Goal: Task Accomplishment & Management: Use online tool/utility

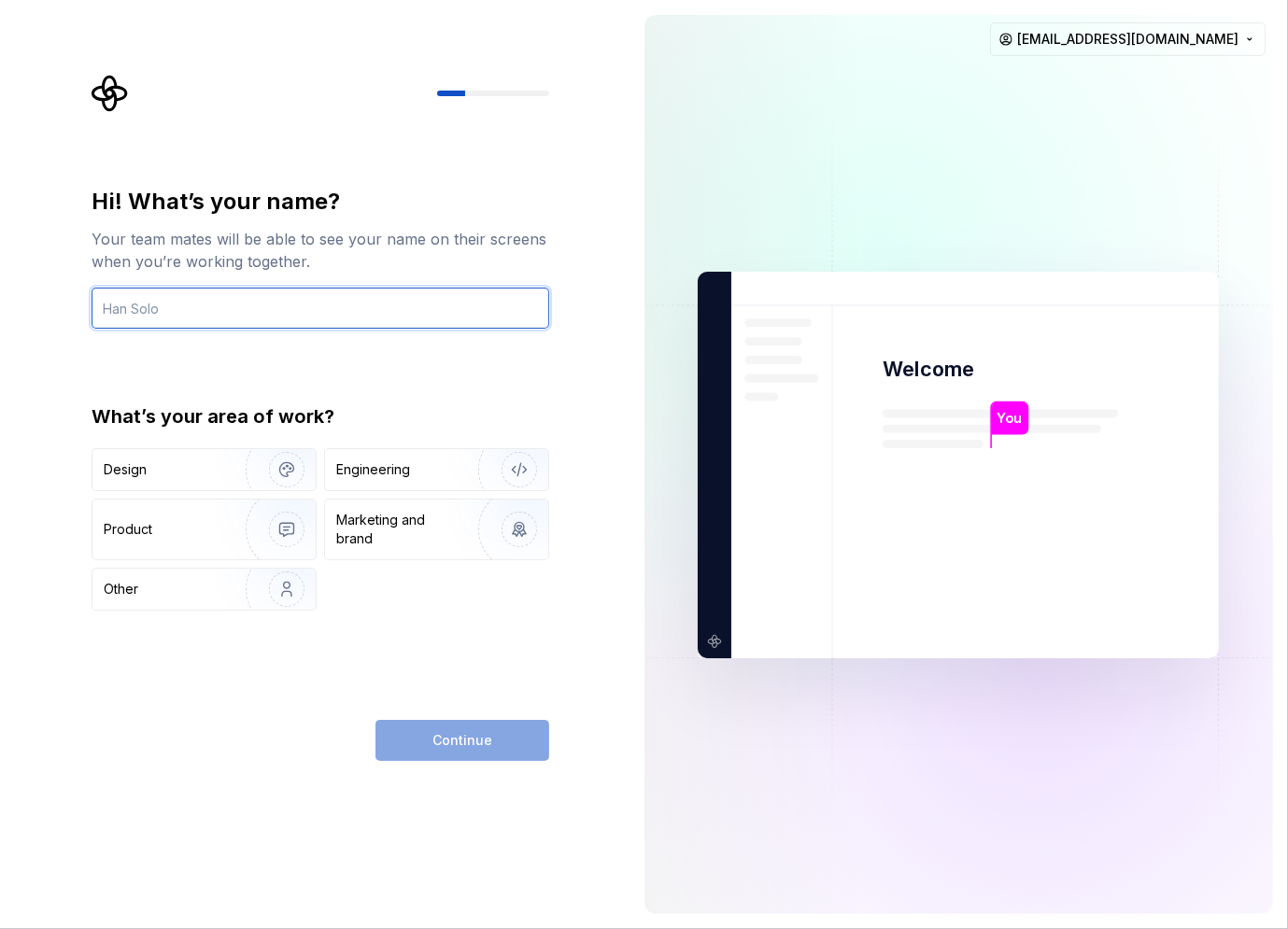
click at [349, 295] on input "text" at bounding box center [320, 307] width 458 height 41
type input "kiran"
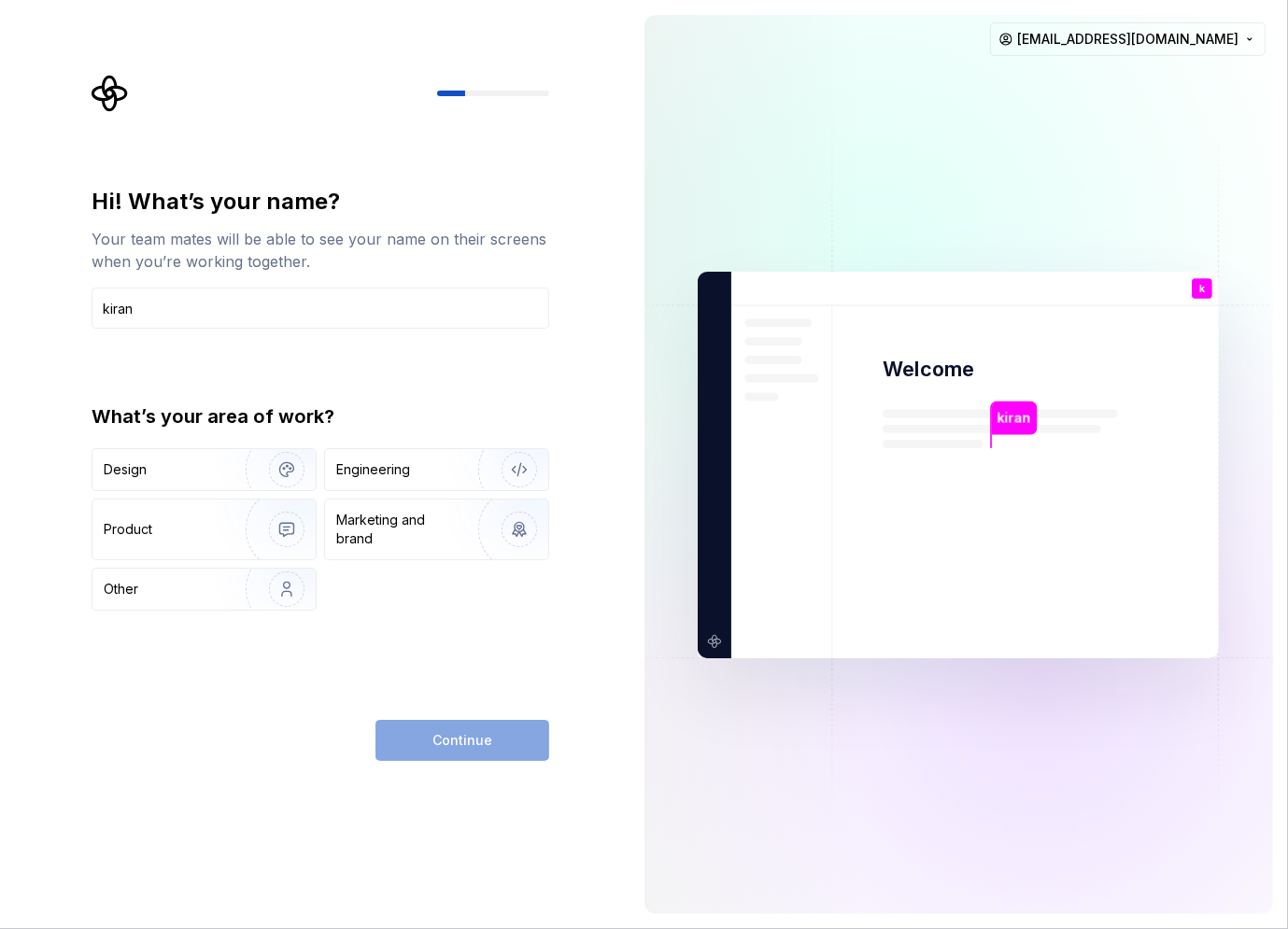
click at [452, 744] on div "Continue" at bounding box center [462, 740] width 174 height 41
click at [408, 475] on div "Engineering" at bounding box center [373, 469] width 74 height 19
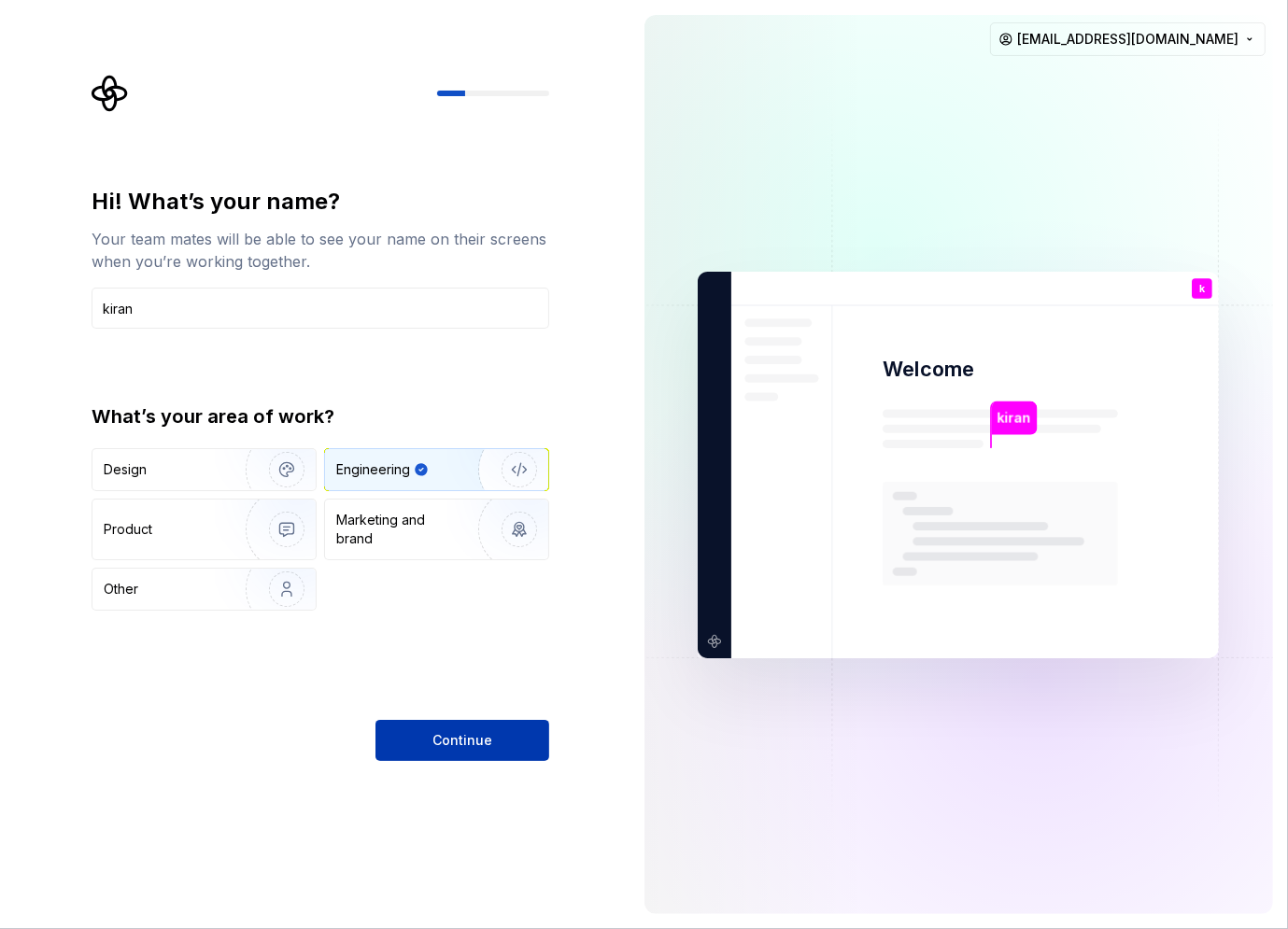
click at [506, 756] on button "Continue" at bounding box center [462, 740] width 174 height 41
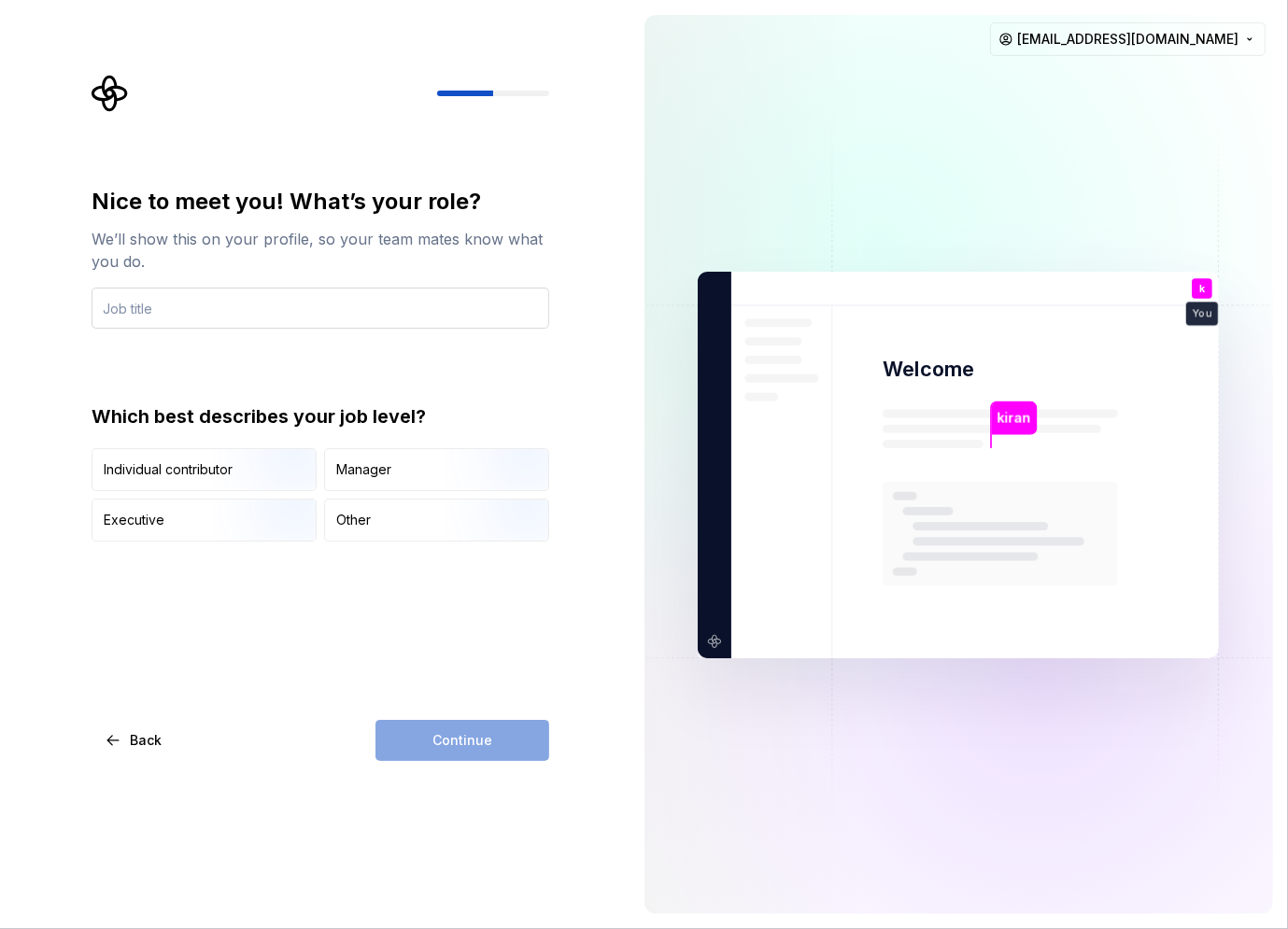
click at [271, 321] on input "text" at bounding box center [320, 307] width 458 height 41
click at [237, 470] on img "button" at bounding box center [271, 493] width 120 height 125
click at [506, 736] on div "Continue" at bounding box center [462, 740] width 174 height 41
click at [450, 687] on div "Nice to meet you! What’s your role? We’ll show this on your profile, so your te…" at bounding box center [320, 474] width 458 height 575
click at [276, 273] on div "Nice to meet you! What’s your role? We’ll show this on your profile, so your te…" at bounding box center [320, 257] width 458 height 142
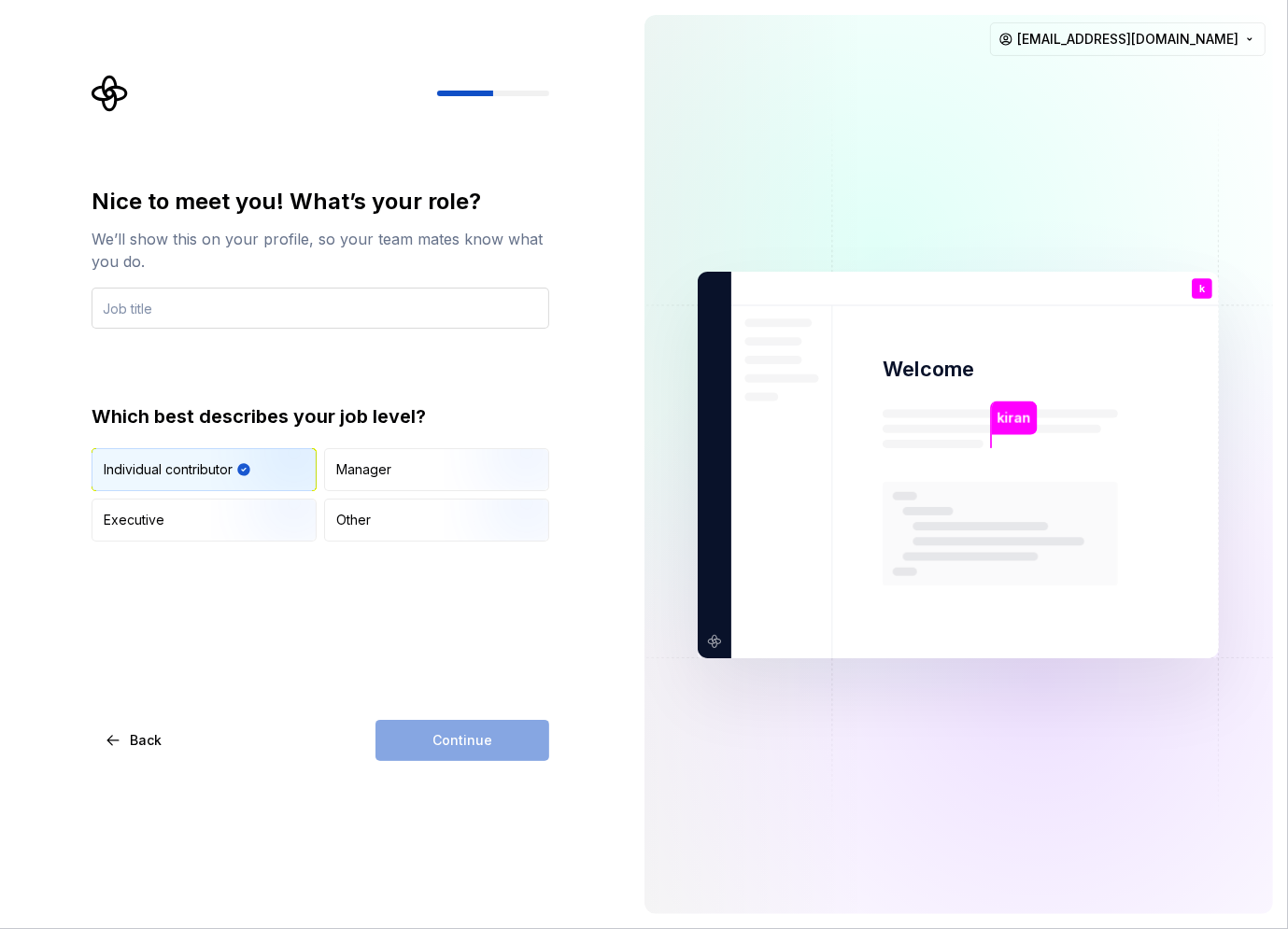
click at [276, 293] on input "text" at bounding box center [320, 307] width 458 height 41
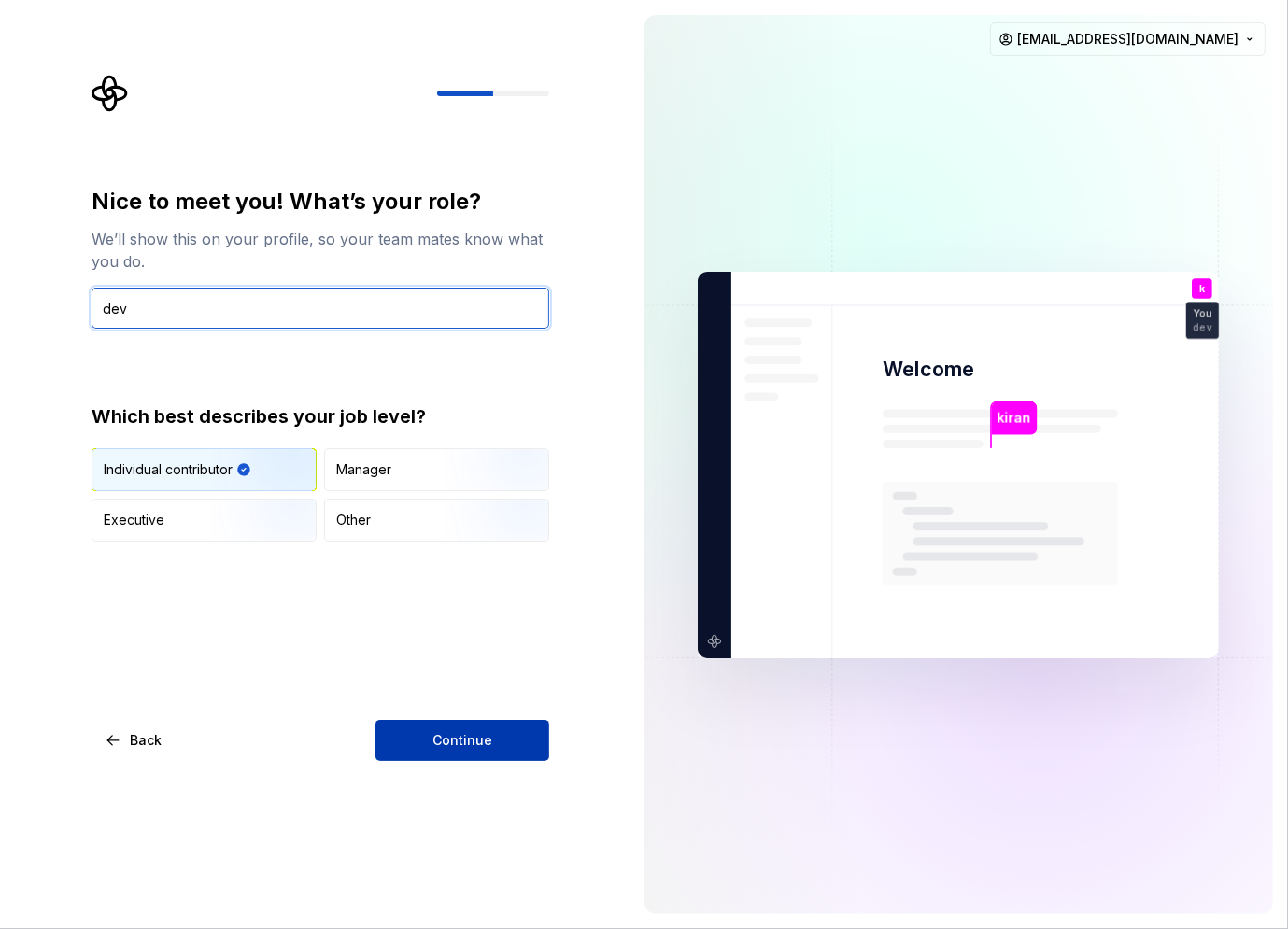
type input "dev"
click at [483, 749] on span "Continue" at bounding box center [462, 740] width 60 height 19
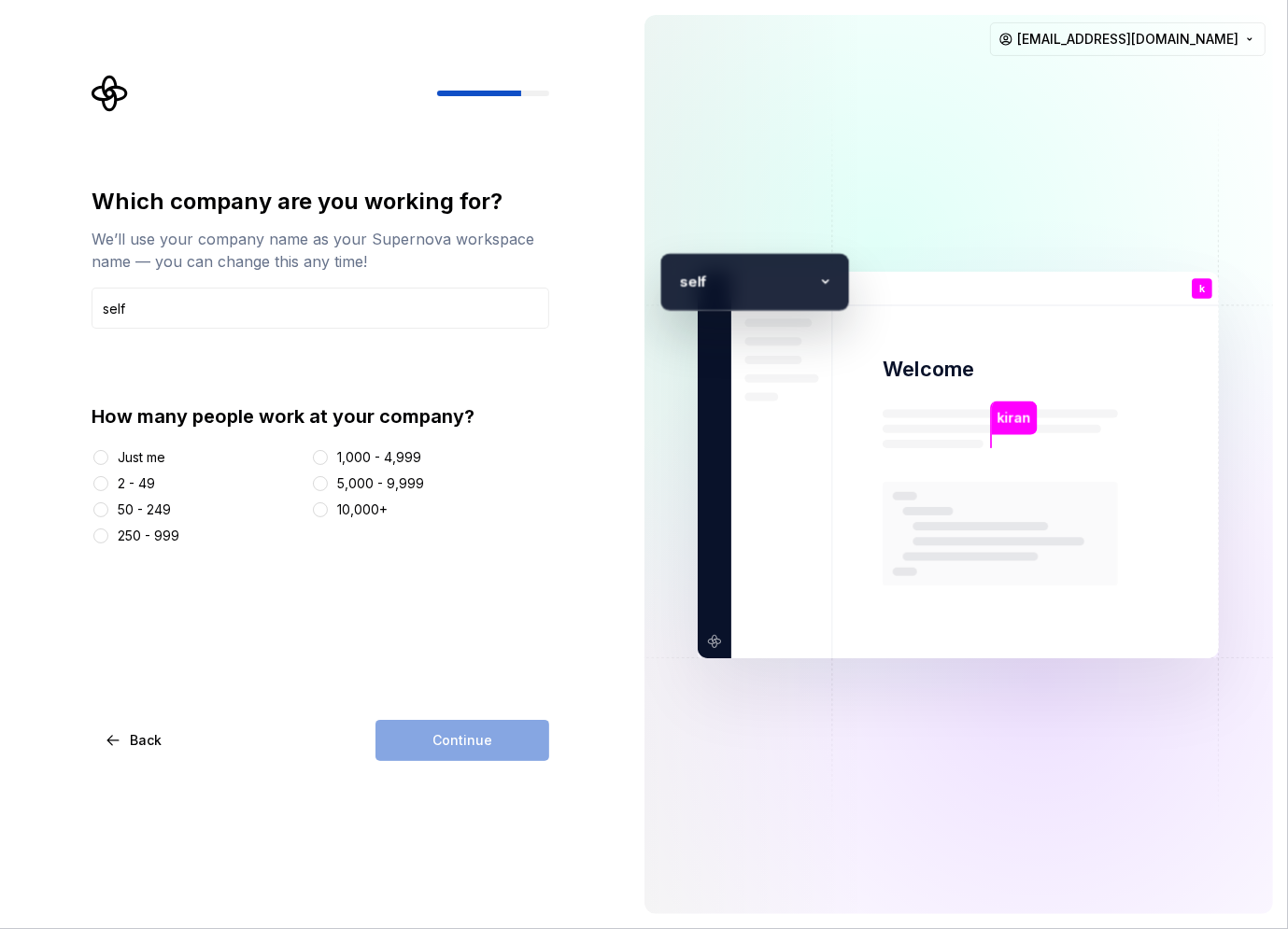
type input "self"
click at [478, 747] on div "Continue" at bounding box center [462, 740] width 174 height 41
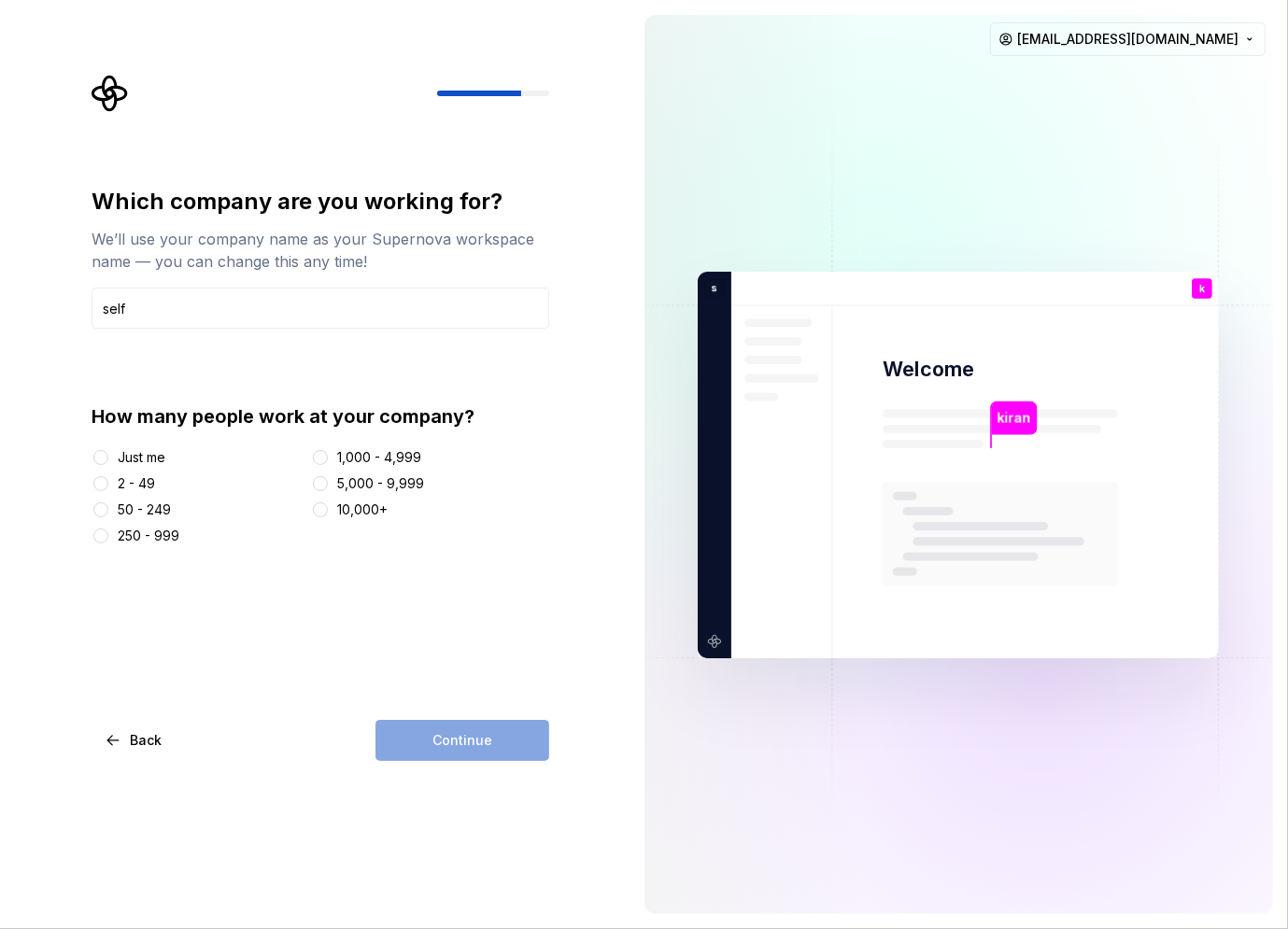
click at [153, 455] on div "Just me" at bounding box center [142, 457] width 48 height 19
click at [109, 455] on button "Just me" at bounding box center [101, 457] width 15 height 15
click at [548, 748] on div "Continue" at bounding box center [462, 740] width 174 height 41
click at [495, 716] on div "Which company are you working for? We’ll use your company name as your Supernov…" at bounding box center [320, 474] width 458 height 575
click at [501, 728] on button "Continue" at bounding box center [462, 740] width 174 height 41
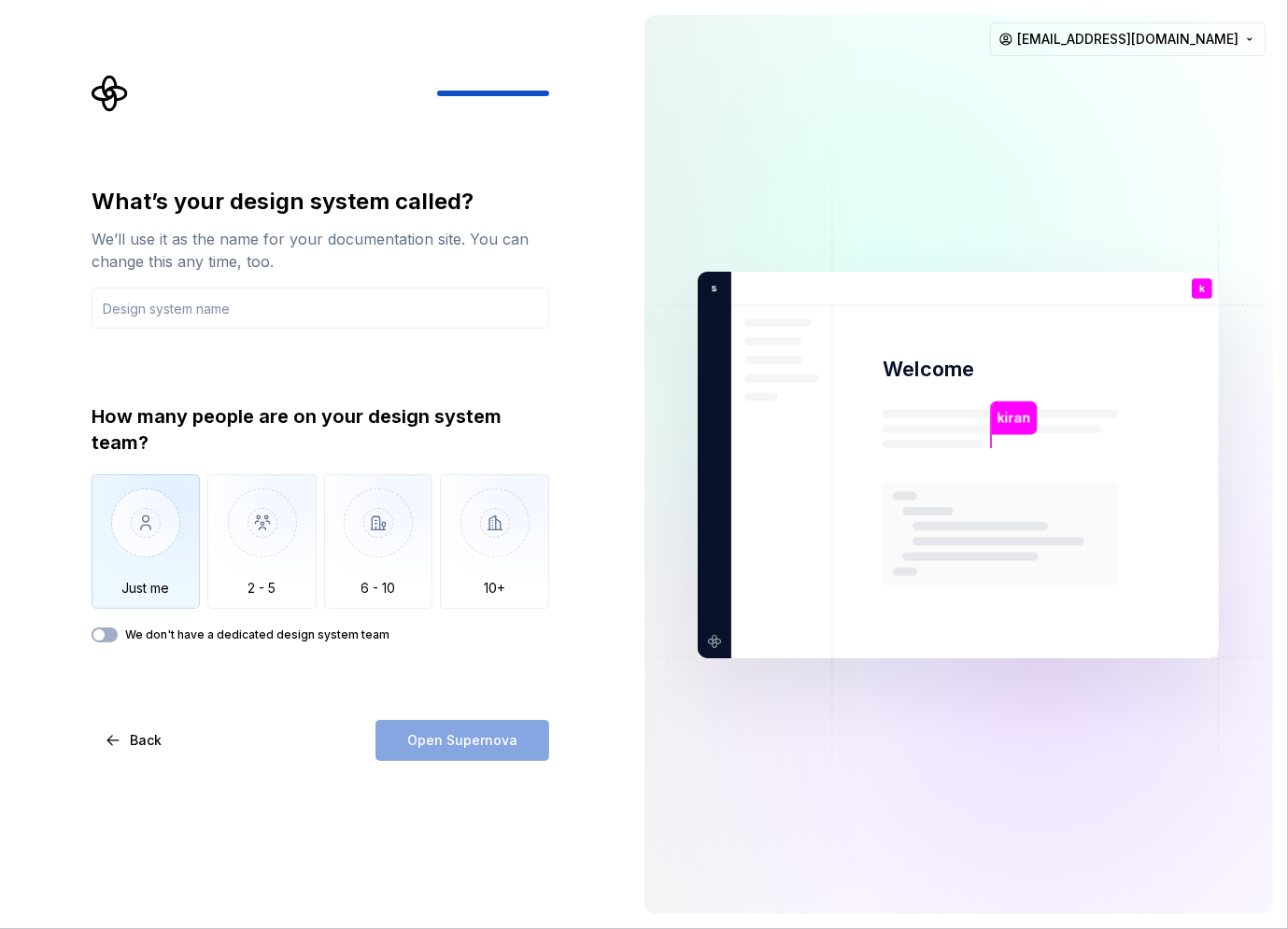
click at [139, 515] on img "button" at bounding box center [147, 537] width 110 height 125
click at [206, 320] on input "text" at bounding box center [320, 307] width 458 height 41
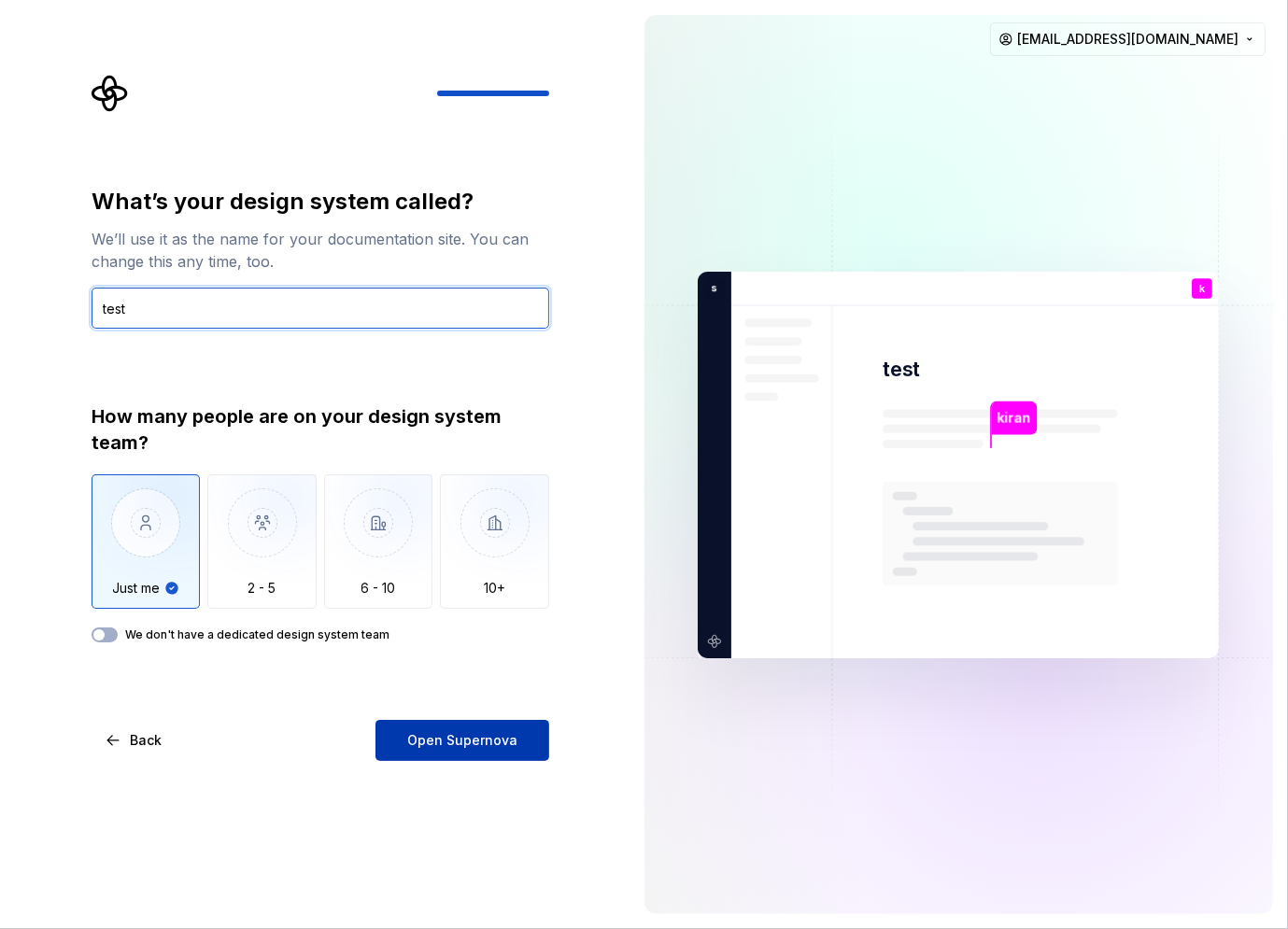
type input "test"
click at [438, 737] on span "Open Supernova" at bounding box center [462, 740] width 110 height 19
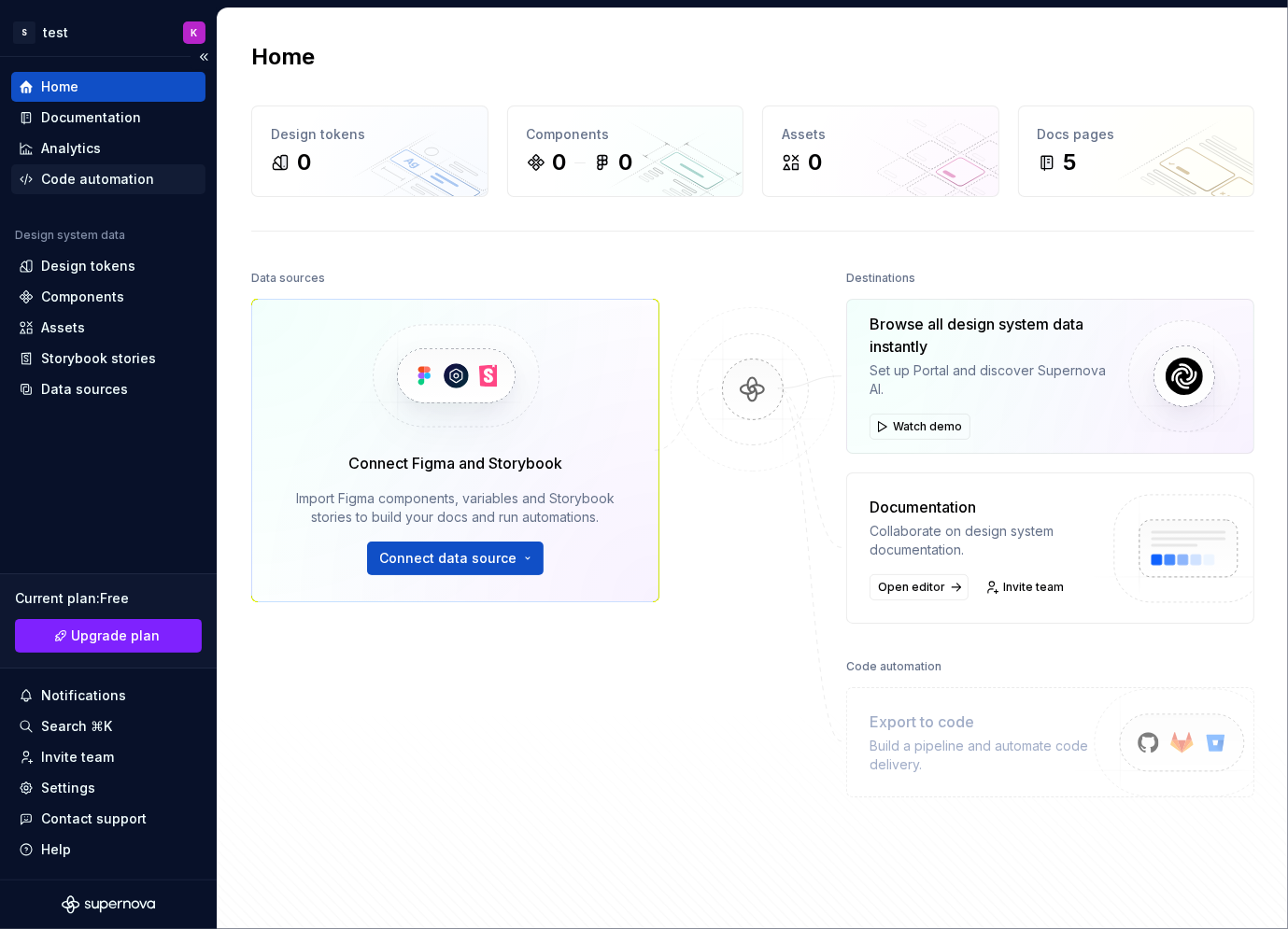
click at [107, 190] on div "Code automation" at bounding box center [108, 180] width 195 height 30
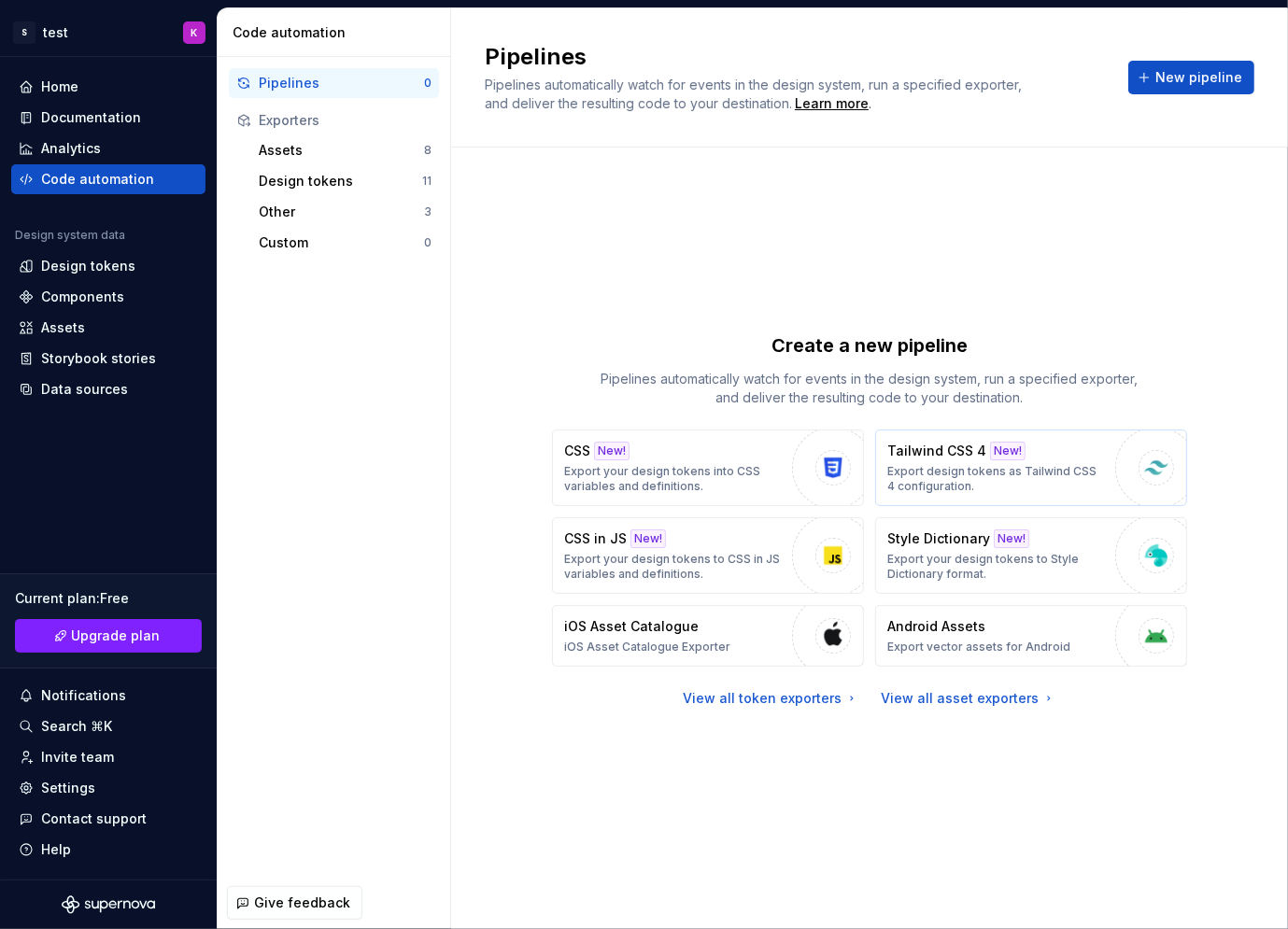
click at [979, 474] on p "Export design tokens as Tailwind CSS 4 configuration." at bounding box center [996, 479] width 218 height 30
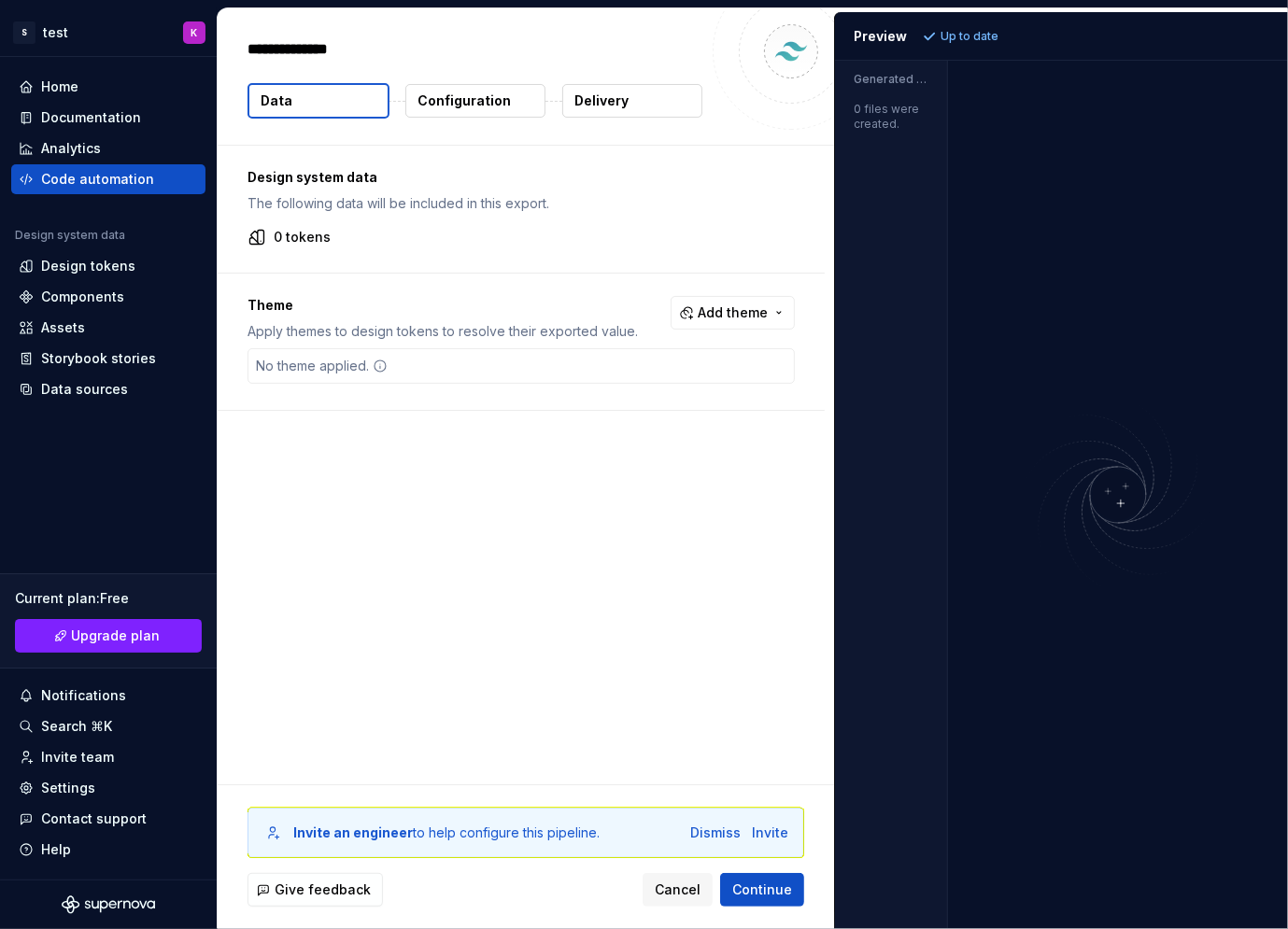
type textarea "*"
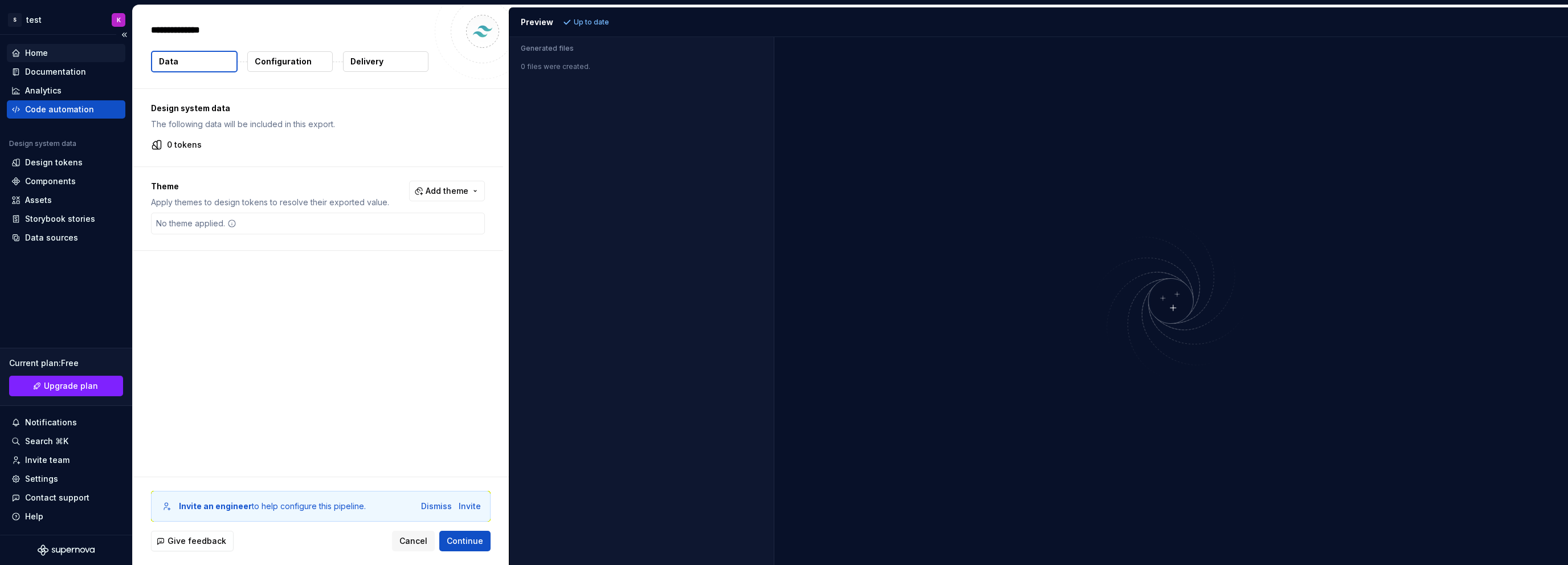
click at [43, 55] on div "Home" at bounding box center [36, 53] width 23 height 12
